Goal: Transaction & Acquisition: Book appointment/travel/reservation

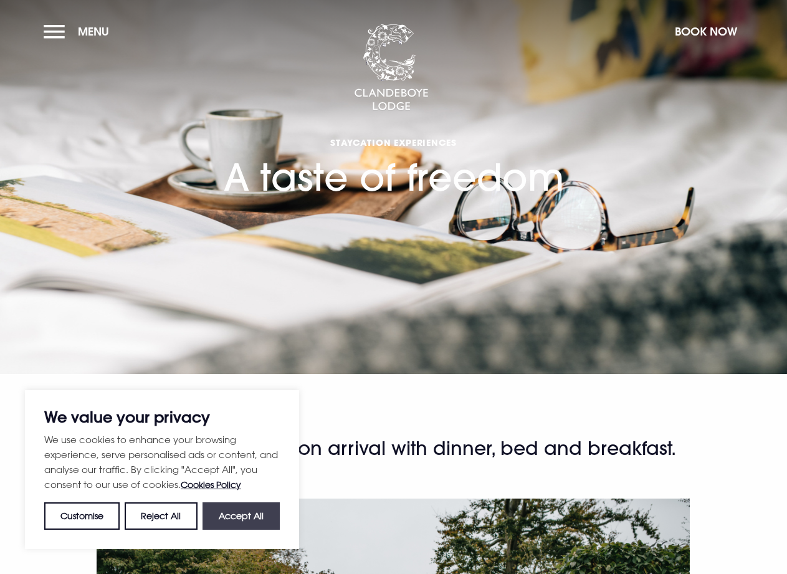
click at [251, 510] on button "Accept All" at bounding box center [240, 515] width 77 height 27
checkbox input "true"
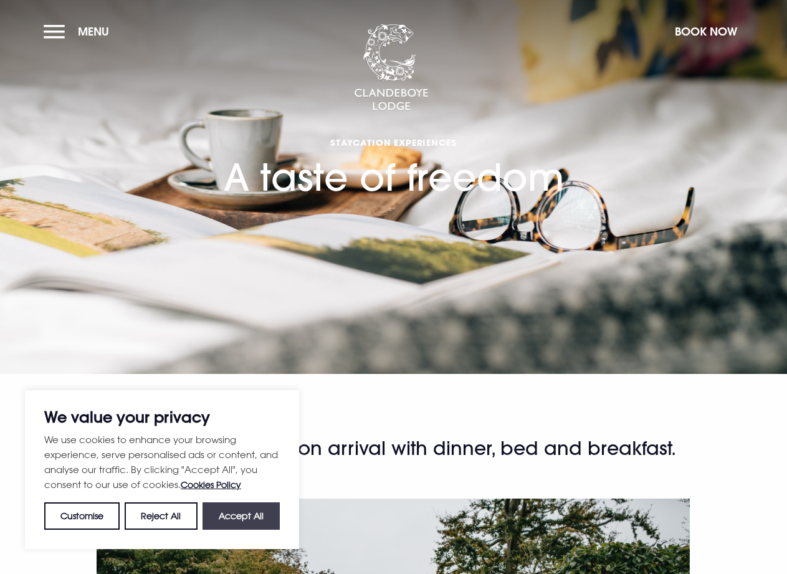
checkbox input "true"
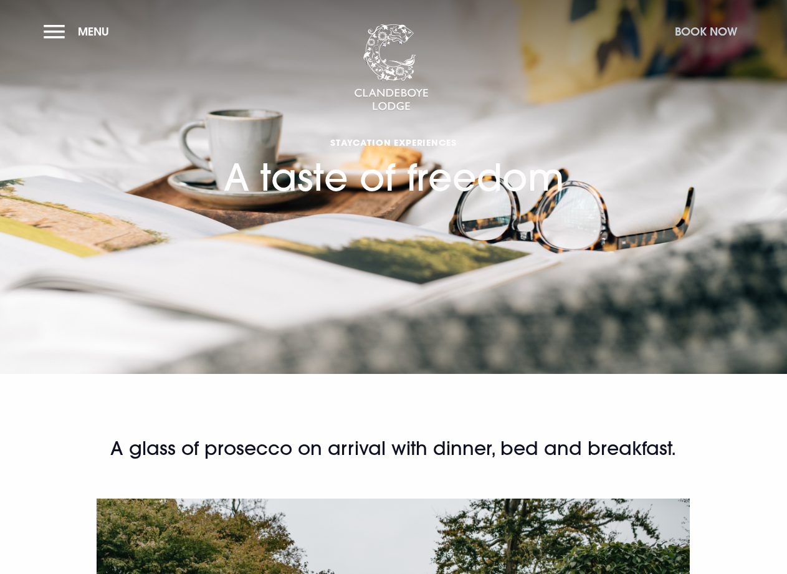
click at [721, 33] on button "Book Now" at bounding box center [705, 31] width 75 height 27
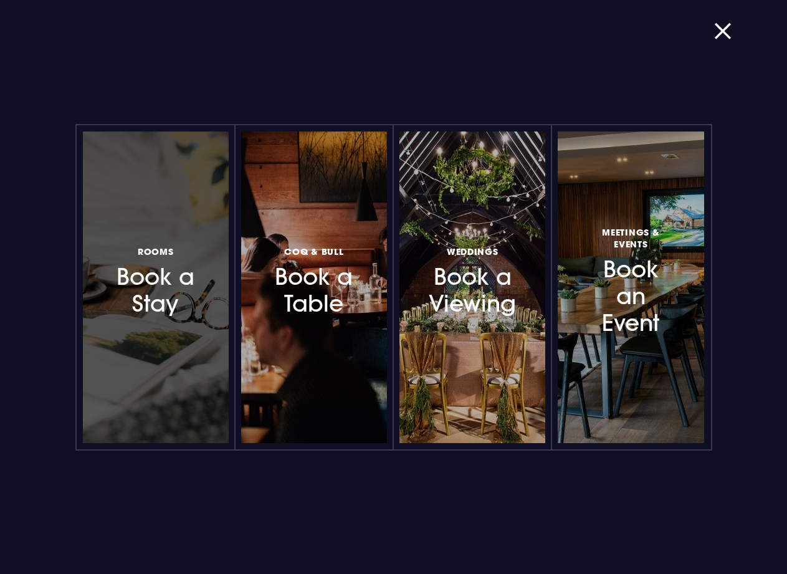
click at [171, 330] on div at bounding box center [156, 286] width 146 height 311
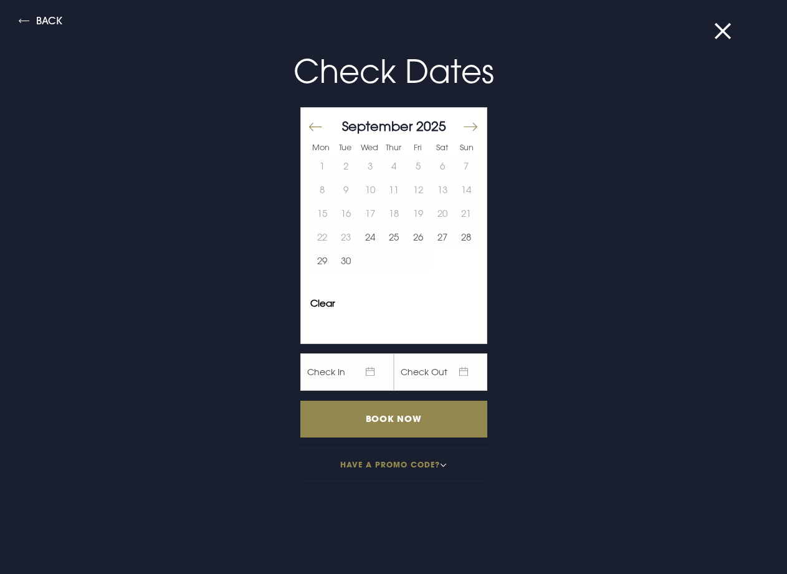
click at [465, 123] on button "Move forward to switch to the next month." at bounding box center [469, 127] width 15 height 26
click at [315, 213] on button "13" at bounding box center [322, 214] width 24 height 24
click at [412, 212] on button "17" at bounding box center [418, 214] width 24 height 24
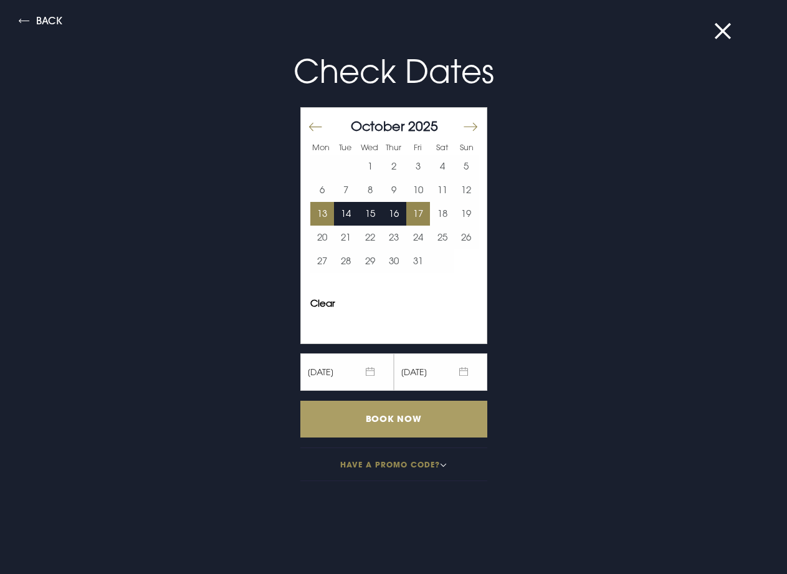
click at [387, 416] on input "Book Now" at bounding box center [393, 419] width 187 height 37
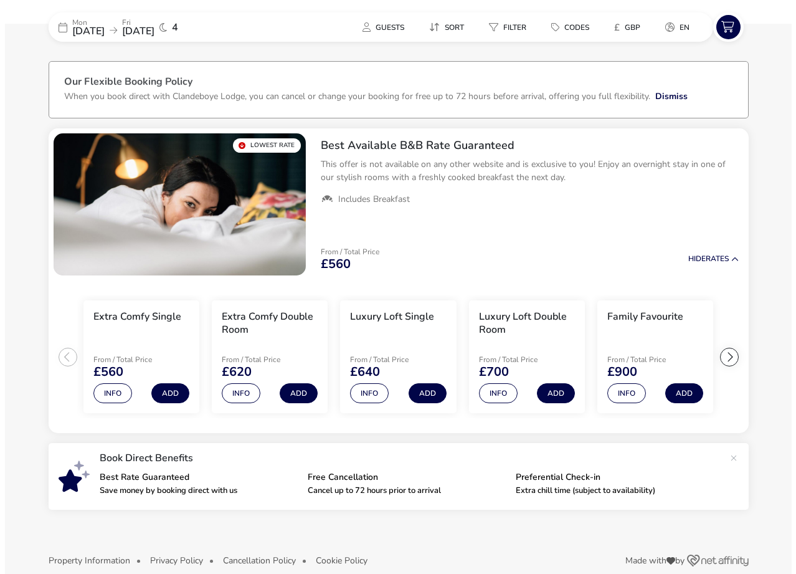
scroll to position [54, 0]
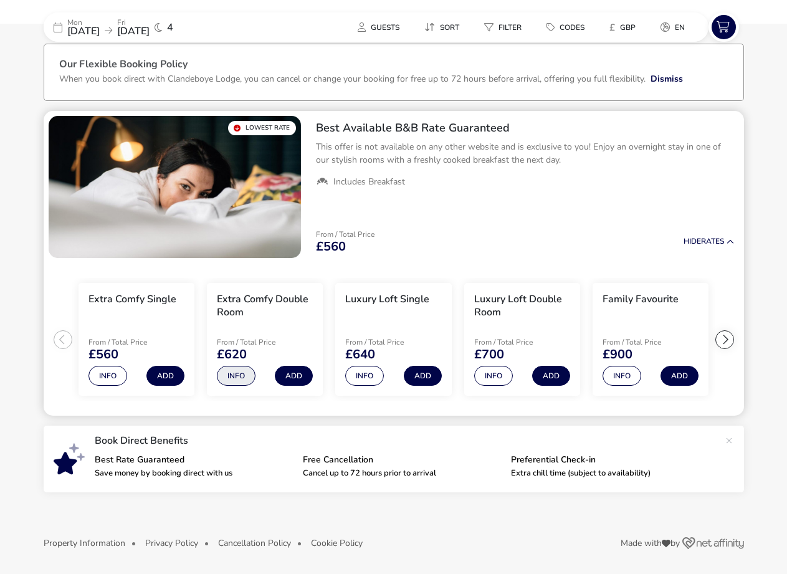
click at [234, 377] on button "Info" at bounding box center [236, 376] width 39 height 20
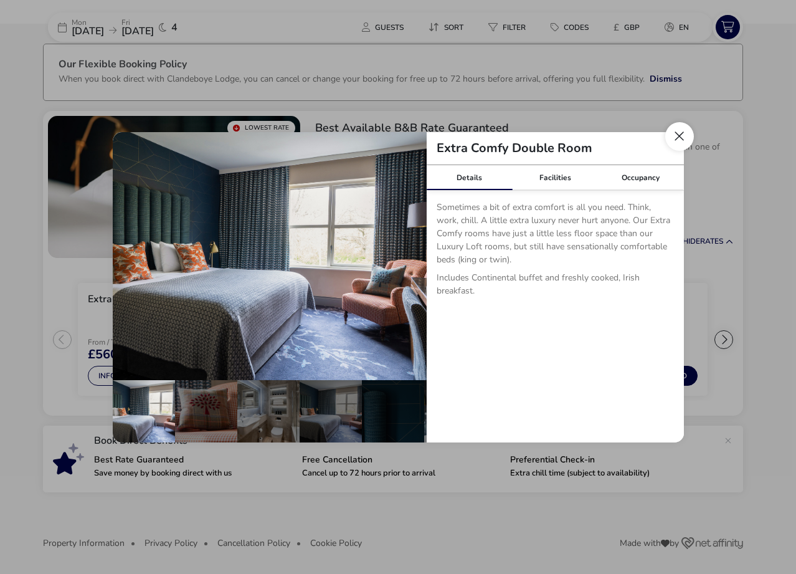
click at [679, 136] on button "Close dialog" at bounding box center [679, 136] width 29 height 29
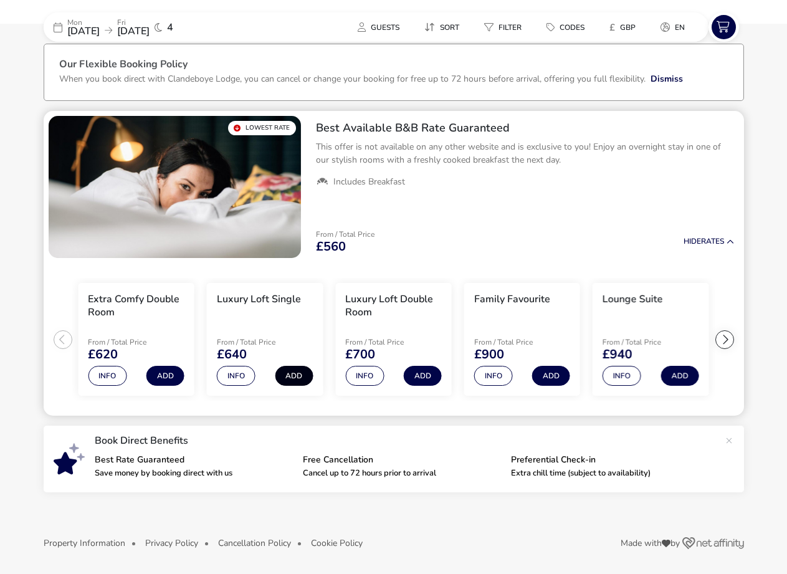
click at [297, 374] on button "Add" at bounding box center [294, 376] width 38 height 20
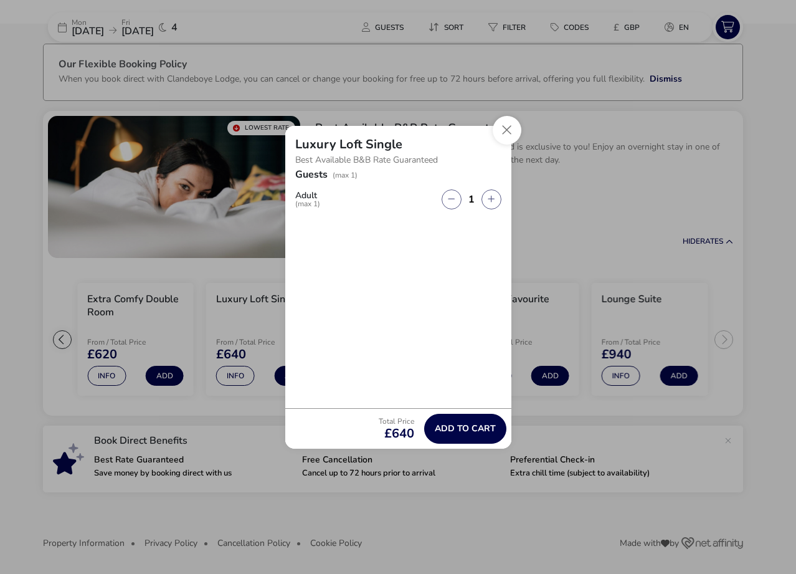
click at [485, 208] on div "1" at bounding box center [472, 199] width 60 height 20
click at [497, 196] on button "button" at bounding box center [492, 199] width 20 height 20
click at [495, 202] on button "button" at bounding box center [492, 199] width 20 height 20
click at [505, 128] on button "Close" at bounding box center [507, 130] width 29 height 29
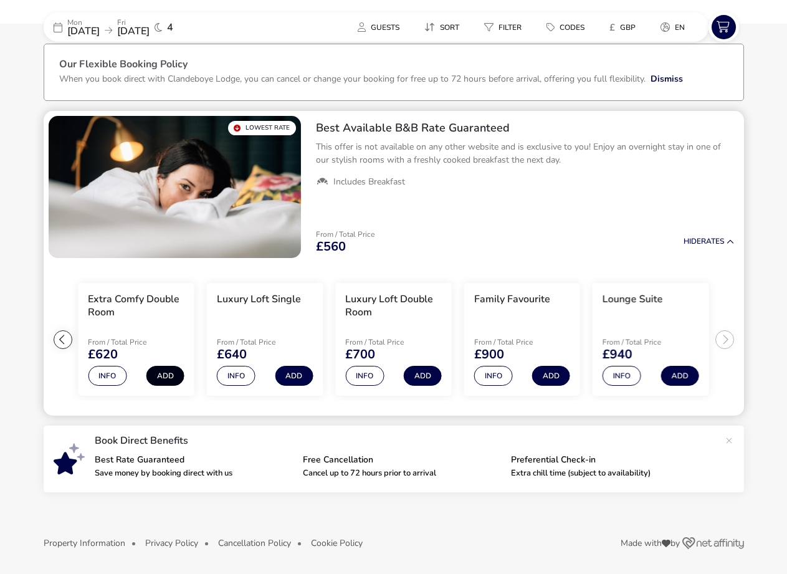
click at [163, 377] on button "Add" at bounding box center [165, 376] width 38 height 20
